Goal: Navigation & Orientation: Find specific page/section

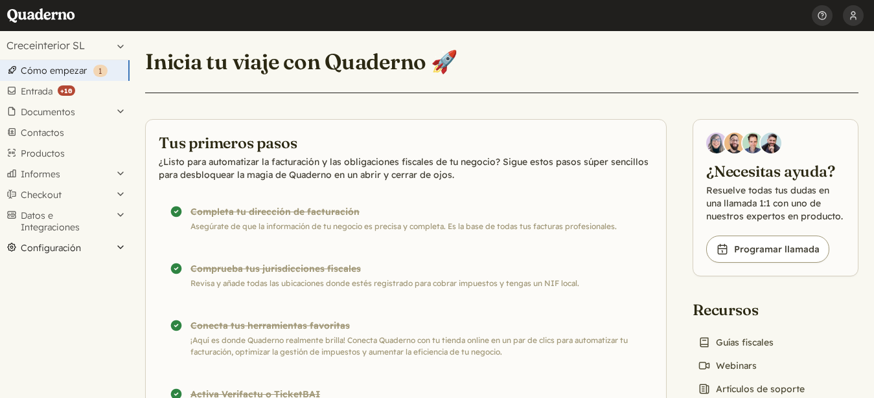
click at [119, 249] on button "Configuración" at bounding box center [65, 248] width 130 height 21
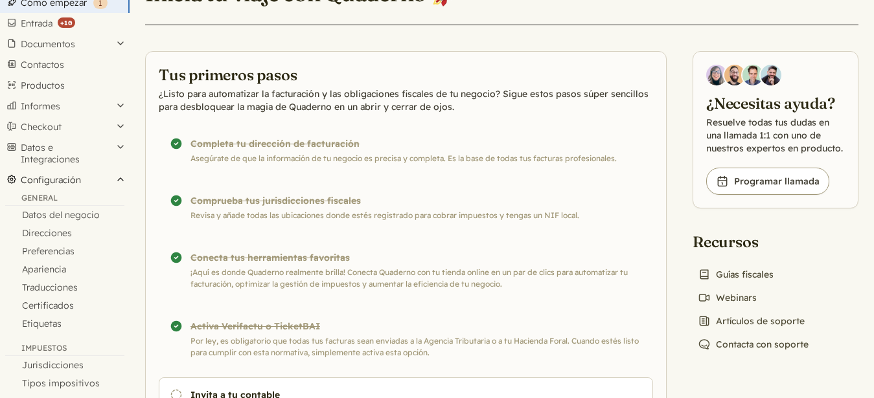
scroll to position [66, 0]
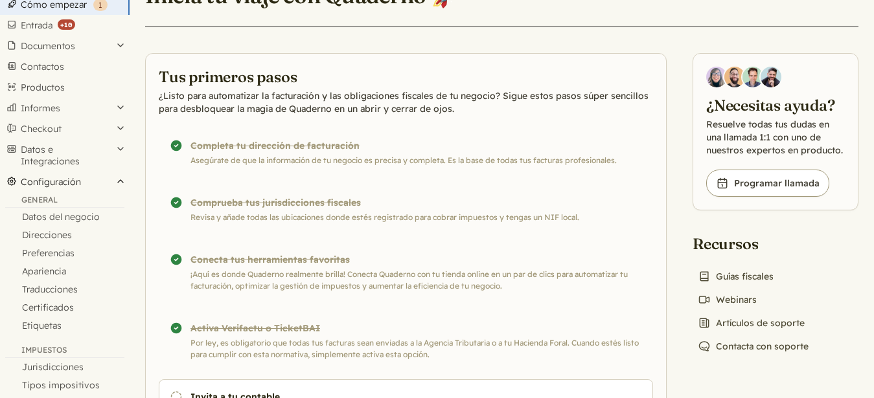
click at [118, 181] on button "Configuración" at bounding box center [65, 182] width 130 height 21
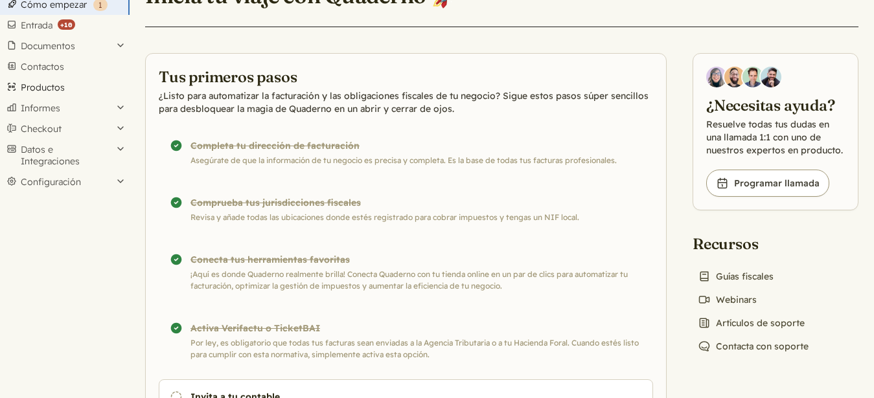
click at [45, 86] on link "Productos" at bounding box center [65, 87] width 130 height 21
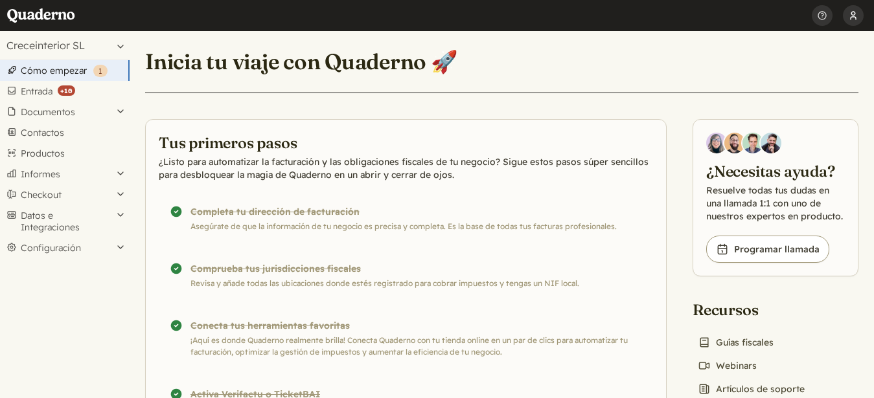
click at [852, 14] on button "[PERSON_NAME] Pages" at bounding box center [853, 15] width 21 height 31
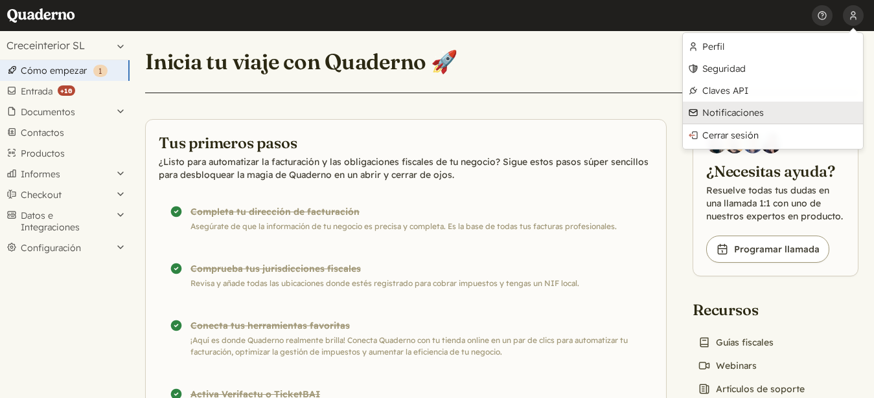
click at [713, 110] on link "Notificaciones" at bounding box center [773, 113] width 180 height 22
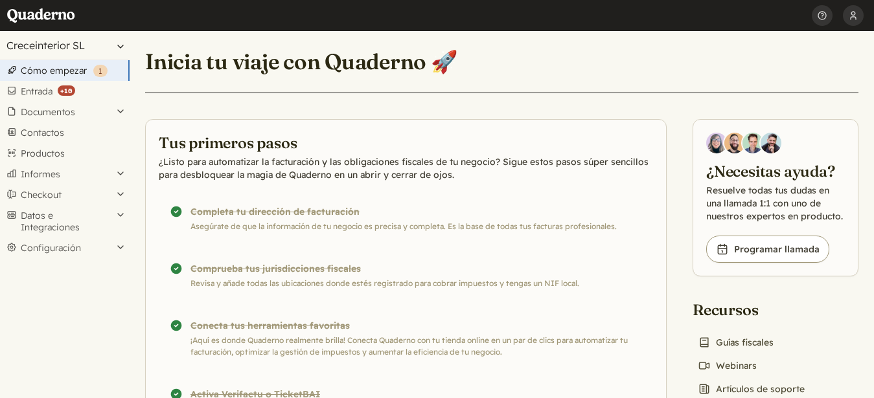
click at [119, 45] on button "Creceinterior SL" at bounding box center [65, 45] width 130 height 29
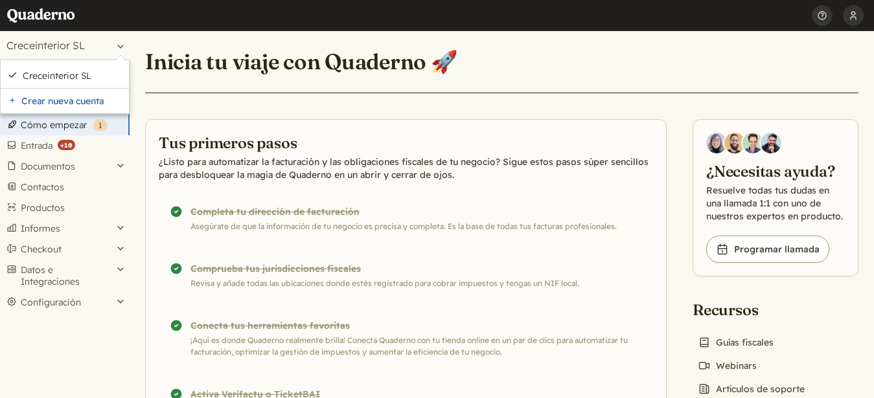
click at [185, 45] on div "Inicia tu viaje con Quaderno 🚀 Tus primeros pasos ¿Listo para automatizar la fa…" at bounding box center [502, 282] width 744 height 502
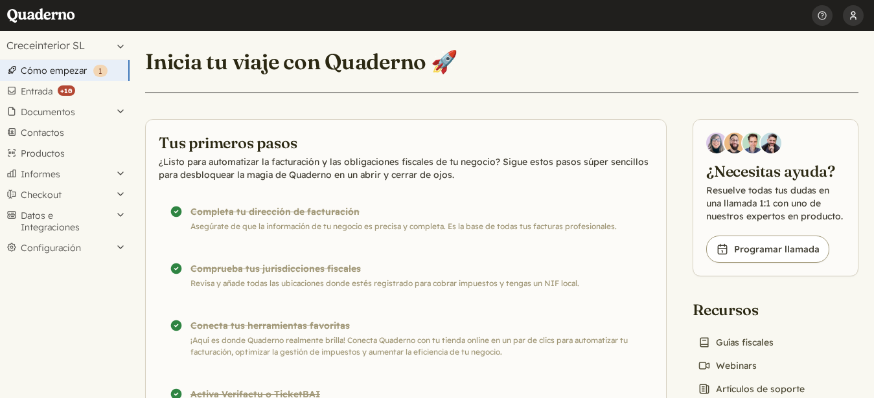
click at [850, 14] on button "[PERSON_NAME] Pages" at bounding box center [853, 15] width 21 height 31
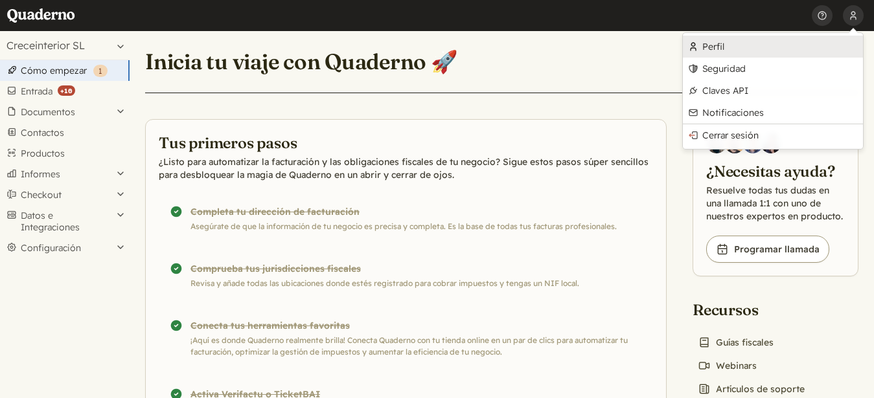
click at [707, 43] on link "Perfil" at bounding box center [773, 47] width 180 height 22
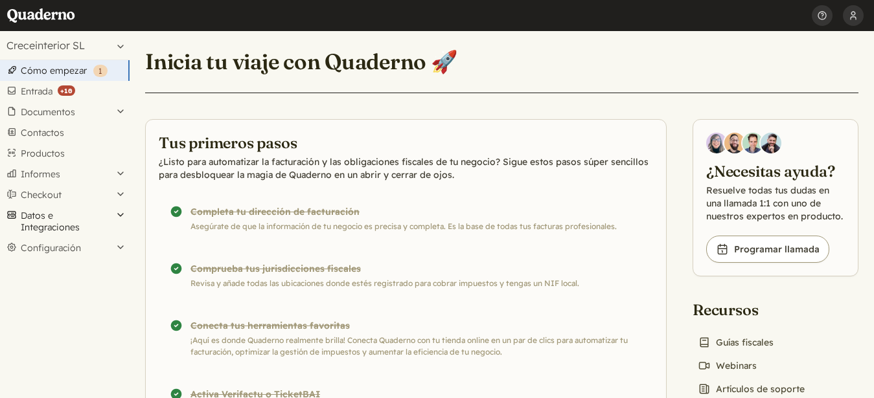
click at [118, 214] on button "Datos e Integraciones" at bounding box center [65, 221] width 130 height 32
click at [120, 247] on button "Configuración" at bounding box center [65, 248] width 130 height 21
click at [52, 265] on div "General" at bounding box center [64, 267] width 119 height 13
click at [59, 283] on link "Datos del negocio" at bounding box center [65, 283] width 130 height 18
